Goal: Task Accomplishment & Management: Complete application form

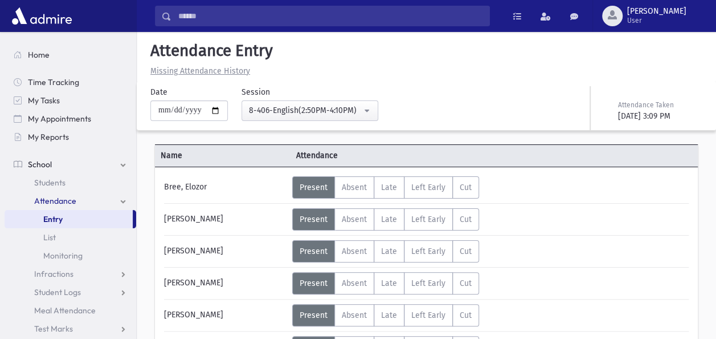
click at [376, 109] on button "8-406-English(2:50PM-4:10PM)" at bounding box center [310, 110] width 137 height 21
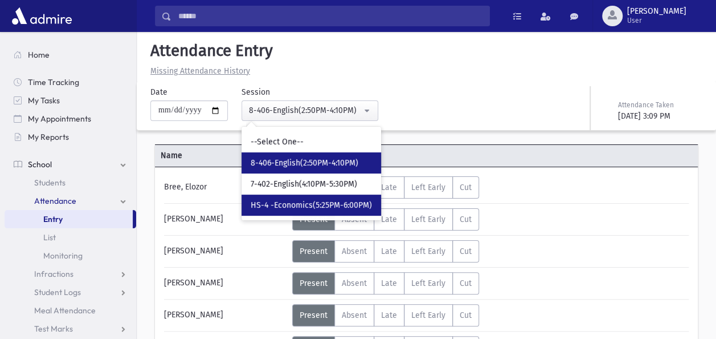
click at [323, 199] on span "HS-4 -Economics(5:25PM-6:00PM)" at bounding box center [311, 204] width 121 height 11
select select "****"
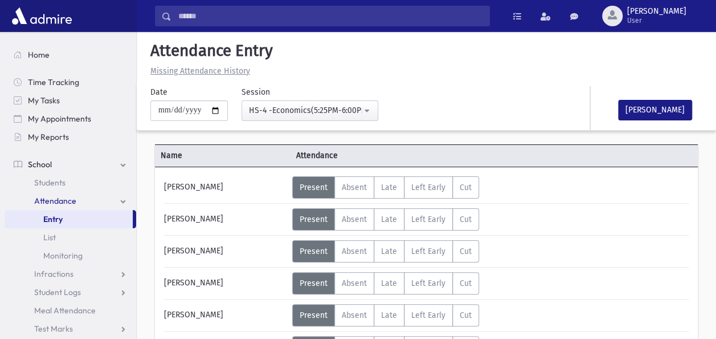
click at [239, 185] on div "[PERSON_NAME]" at bounding box center [225, 187] width 134 height 22
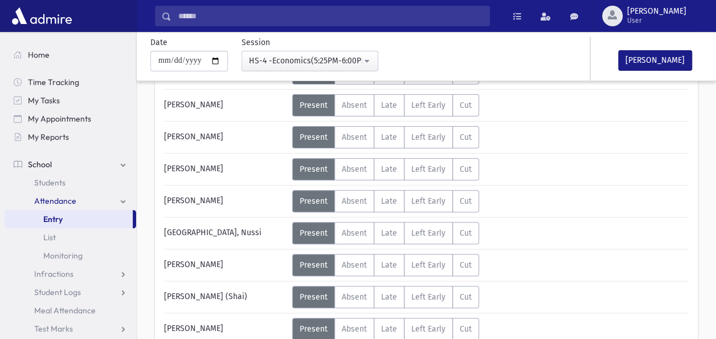
scroll to position [137, 0]
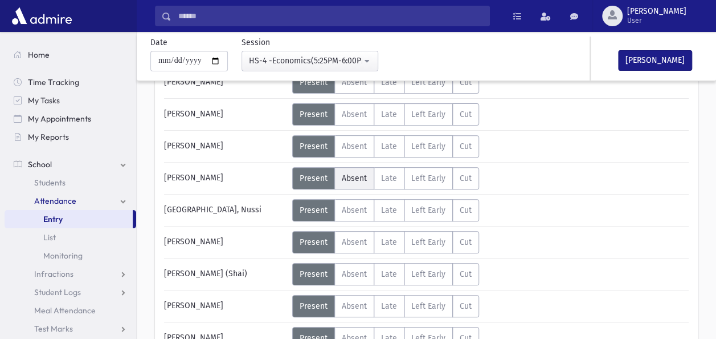
click at [346, 179] on span "Absent" at bounding box center [354, 178] width 25 height 10
click at [223, 206] on div "[GEOGRAPHIC_DATA], Nussi" at bounding box center [225, 210] width 134 height 22
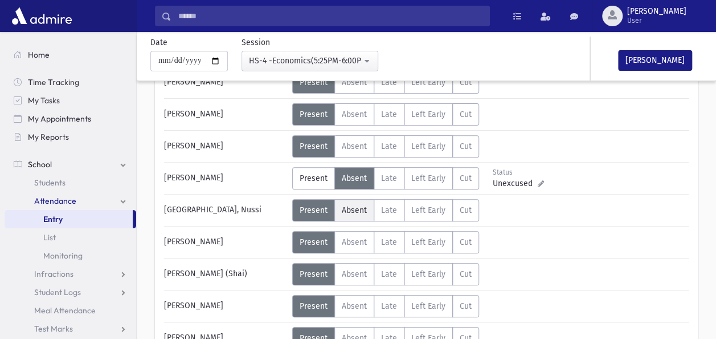
click at [346, 207] on span "Absent" at bounding box center [354, 210] width 25 height 10
click at [245, 239] on div "[PERSON_NAME]" at bounding box center [225, 242] width 134 height 22
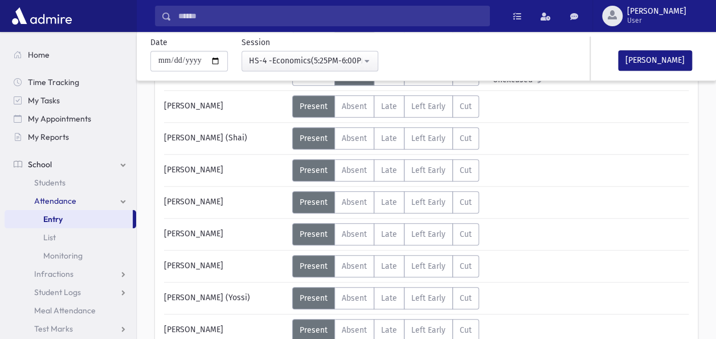
scroll to position [274, 0]
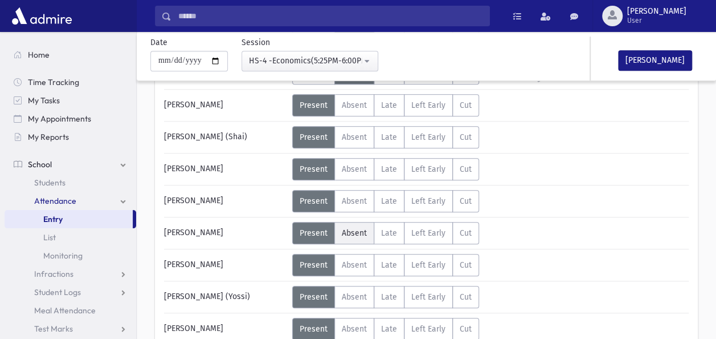
click at [358, 222] on label "Absent A" at bounding box center [355, 233] width 40 height 22
click at [261, 236] on div "[PERSON_NAME]" at bounding box center [225, 233] width 134 height 22
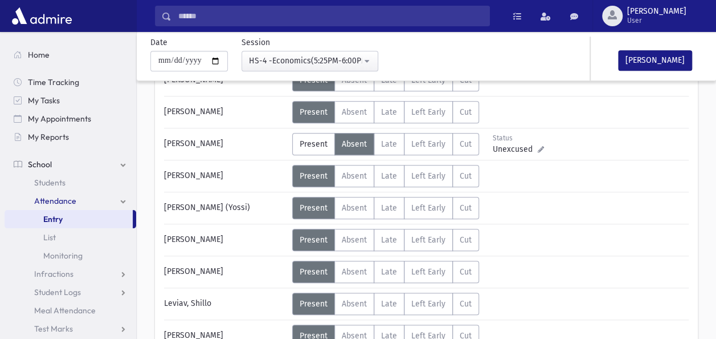
scroll to position [365, 0]
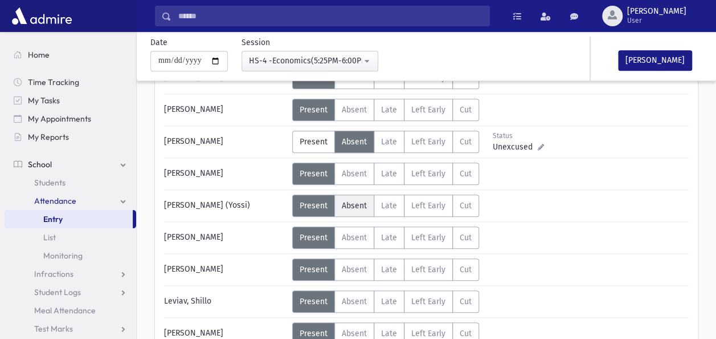
click at [356, 201] on span "Absent" at bounding box center [354, 206] width 25 height 10
click at [248, 238] on div "[PERSON_NAME]" at bounding box center [225, 237] width 134 height 22
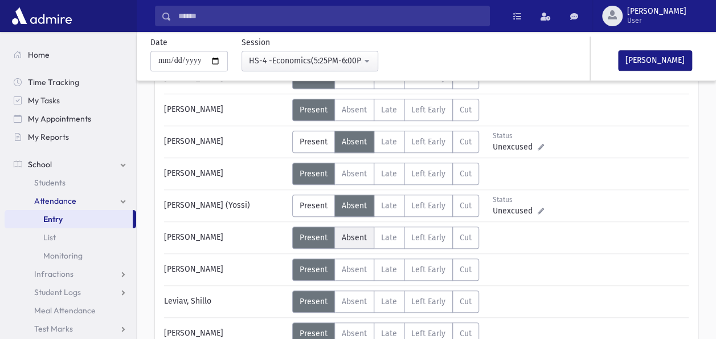
click at [351, 233] on span "Absent" at bounding box center [354, 238] width 25 height 10
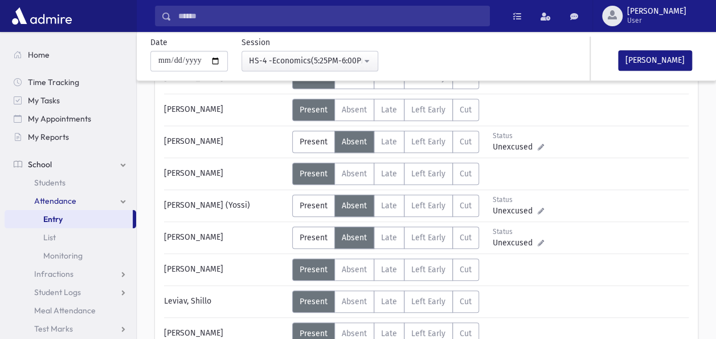
click at [264, 241] on div "[PERSON_NAME]" at bounding box center [225, 237] width 134 height 22
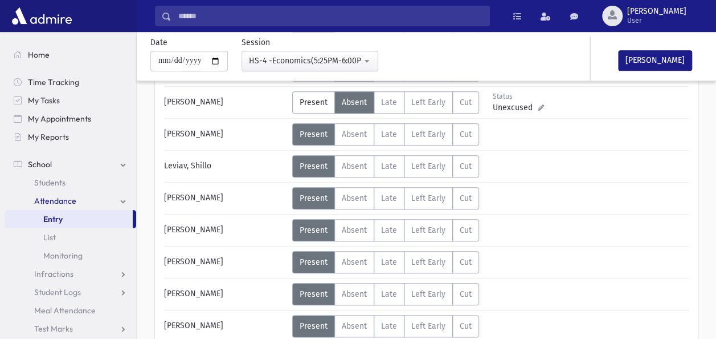
scroll to position [501, 0]
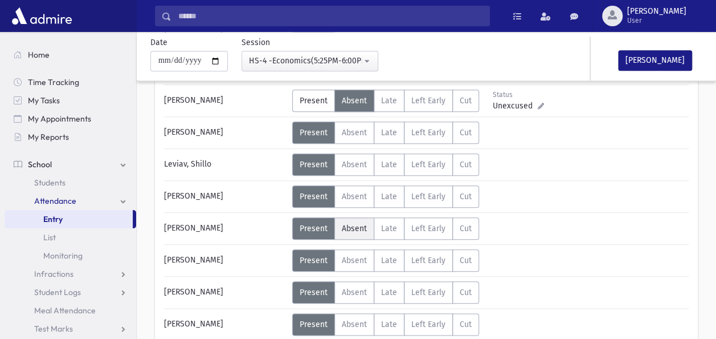
click at [353, 218] on label "Absent A" at bounding box center [355, 228] width 40 height 22
click at [242, 250] on div "[PERSON_NAME]" at bounding box center [225, 260] width 134 height 22
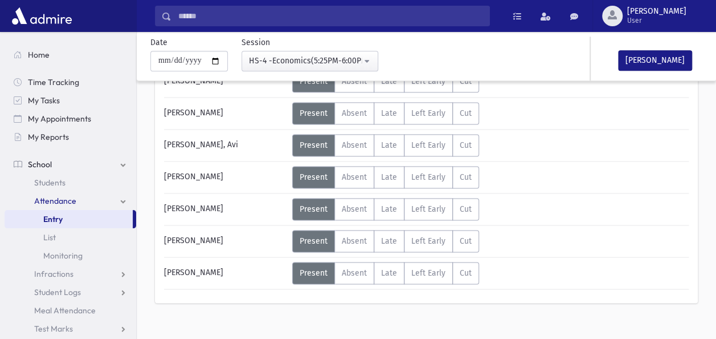
scroll to position [721, 0]
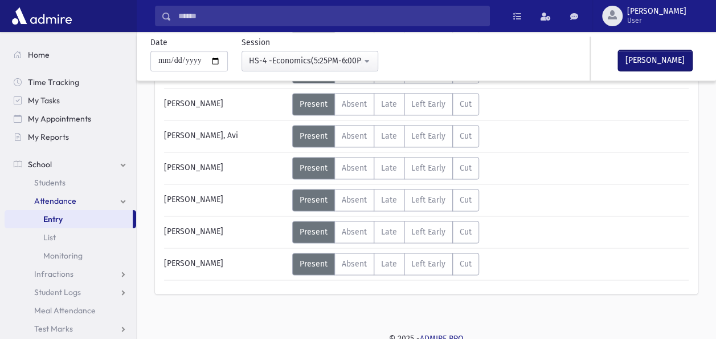
click at [656, 57] on button "[PERSON_NAME]" at bounding box center [655, 60] width 74 height 21
